Goal: Transaction & Acquisition: Purchase product/service

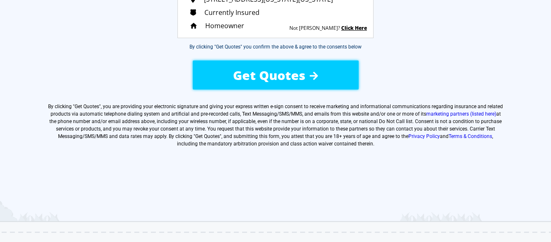
scroll to position [166, 0]
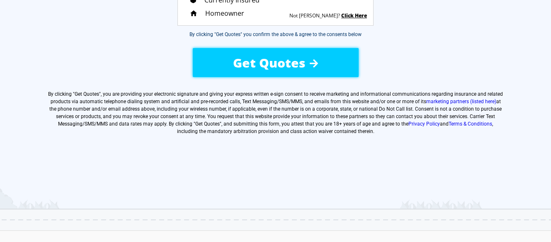
click at [264, 61] on span "Get Quotes" at bounding box center [269, 62] width 73 height 17
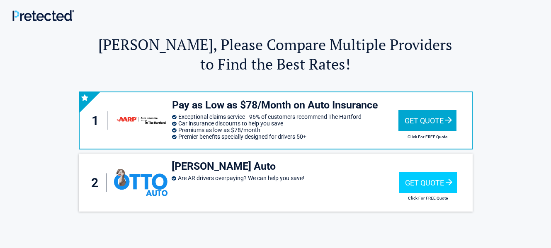
click at [260, 112] on h3 "Pay as Low as $78/Month on Auto Insurance" at bounding box center [285, 106] width 226 height 14
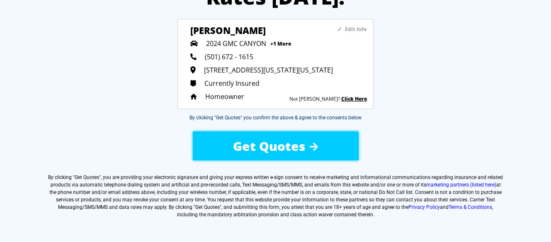
scroll to position [83, 0]
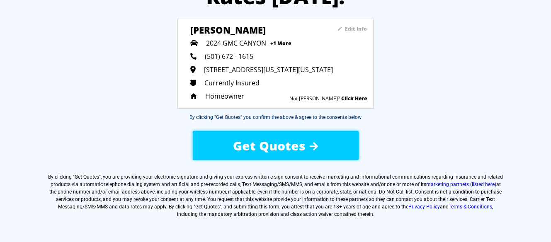
click at [259, 145] on span "Get Quotes" at bounding box center [269, 145] width 73 height 17
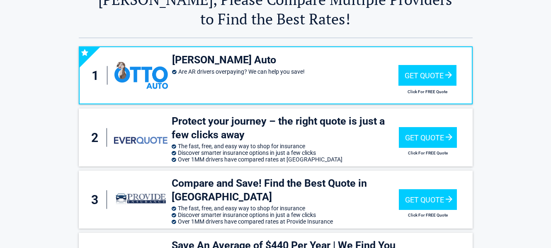
scroll to position [41, 0]
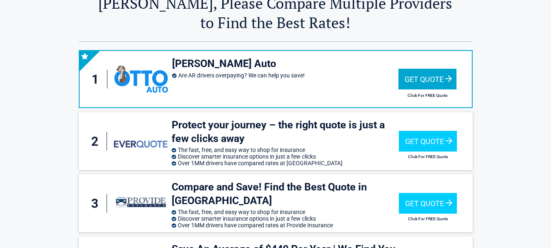
click at [194, 63] on h3 "Otto Auto" at bounding box center [285, 64] width 226 height 14
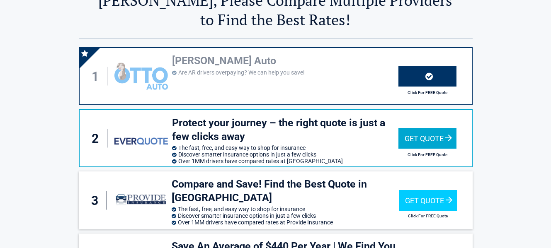
scroll to position [0, 0]
